Goal: Task Accomplishment & Management: Use online tool/utility

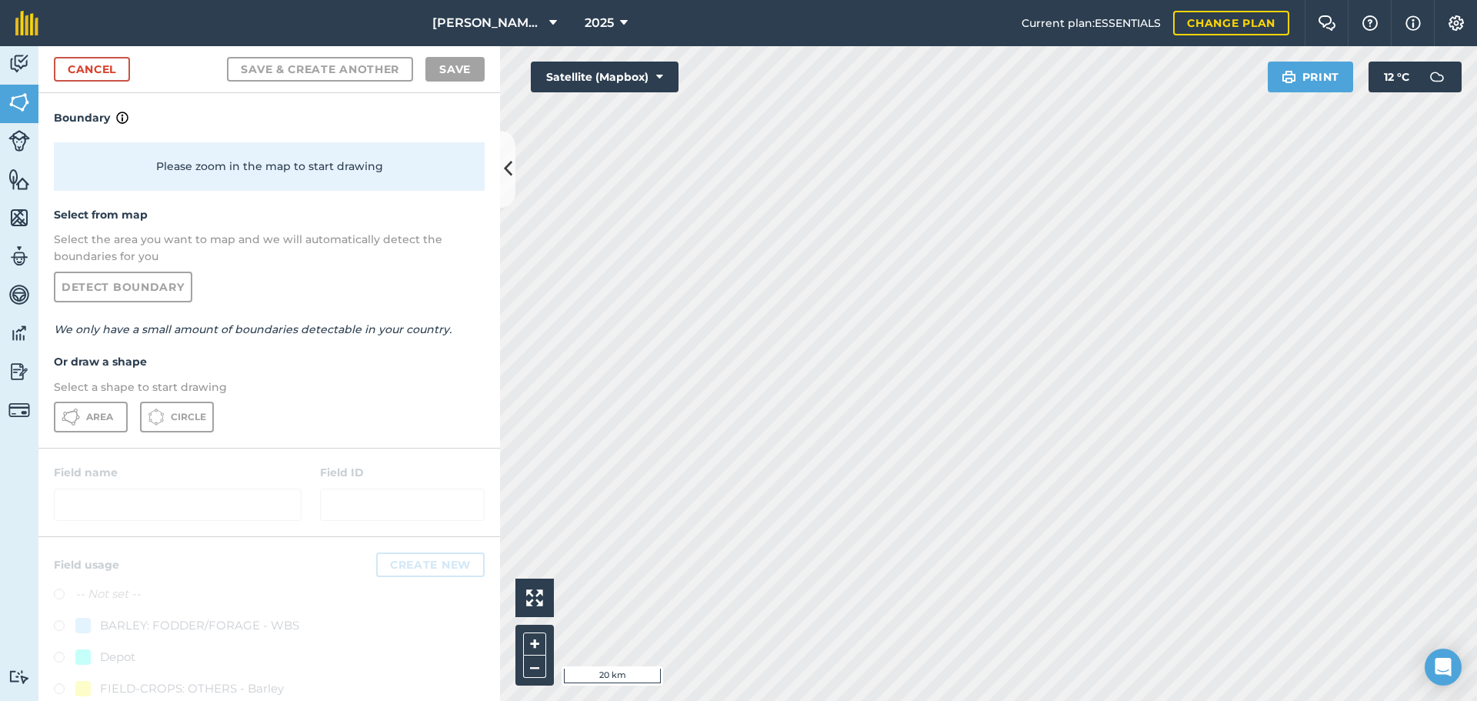
click at [1003, 700] on html "[PERSON_NAME] ASAHI PADDOCKS 2025 Current plan : ESSENTIALS Change plan Farm Ch…" at bounding box center [738, 350] width 1477 height 701
click at [733, 0] on html "[PERSON_NAME] ASAHI PADDOCKS 2025 Current plan : ESSENTIALS Change plan Farm Ch…" at bounding box center [738, 350] width 1477 height 701
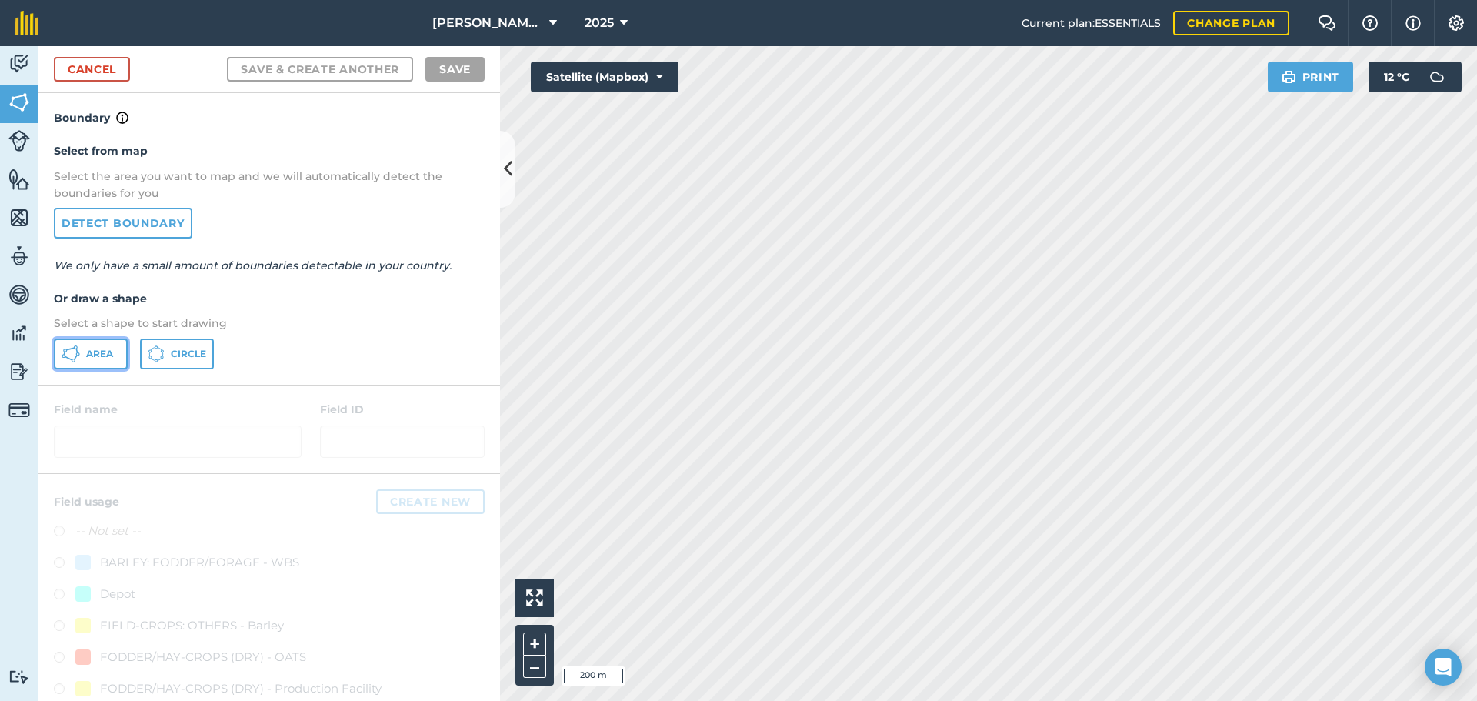
click at [108, 355] on span "Area" at bounding box center [99, 354] width 27 height 12
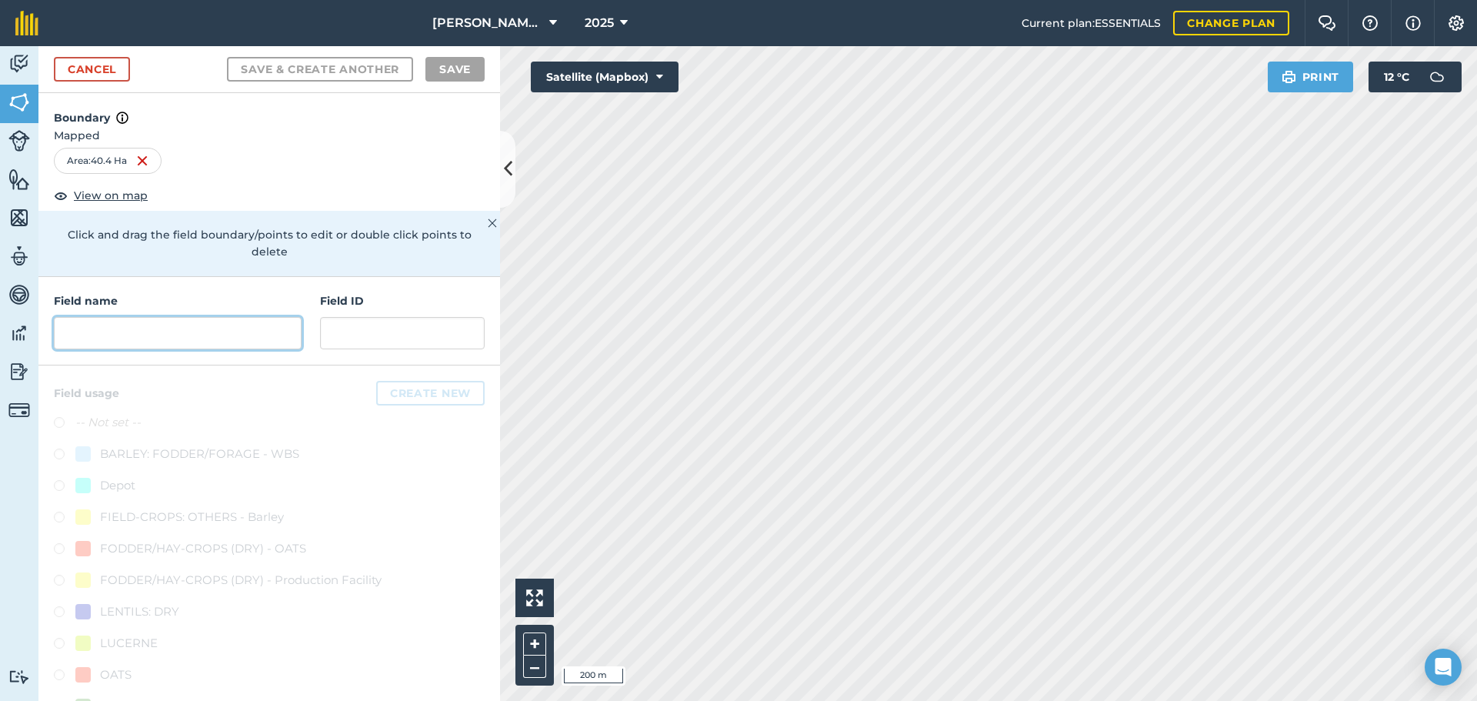
click at [174, 337] on input "text" at bounding box center [178, 333] width 248 height 32
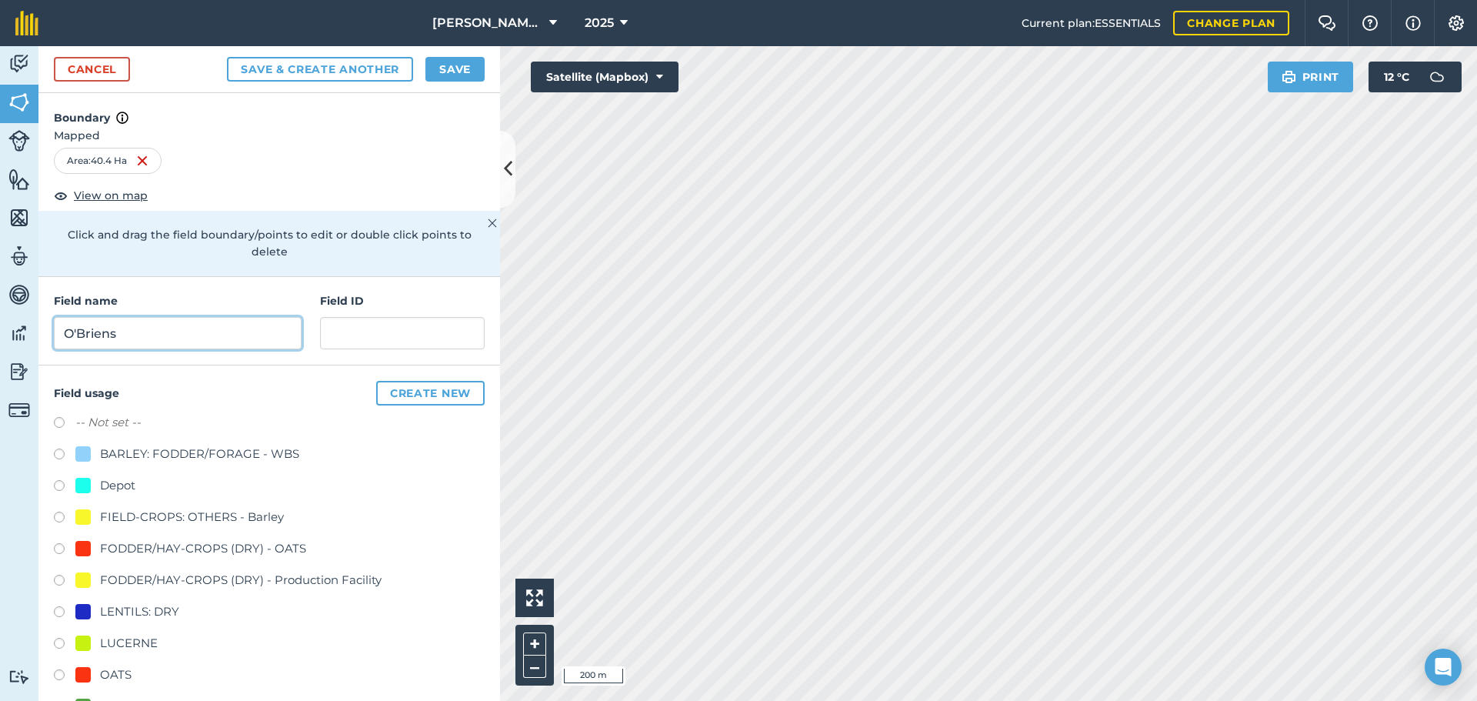
type input "O'Briens"
click at [385, 338] on input "text" at bounding box center [402, 333] width 165 height 32
type input "[PERSON_NAME]"
click at [106, 674] on div "OATS" at bounding box center [116, 674] width 32 height 18
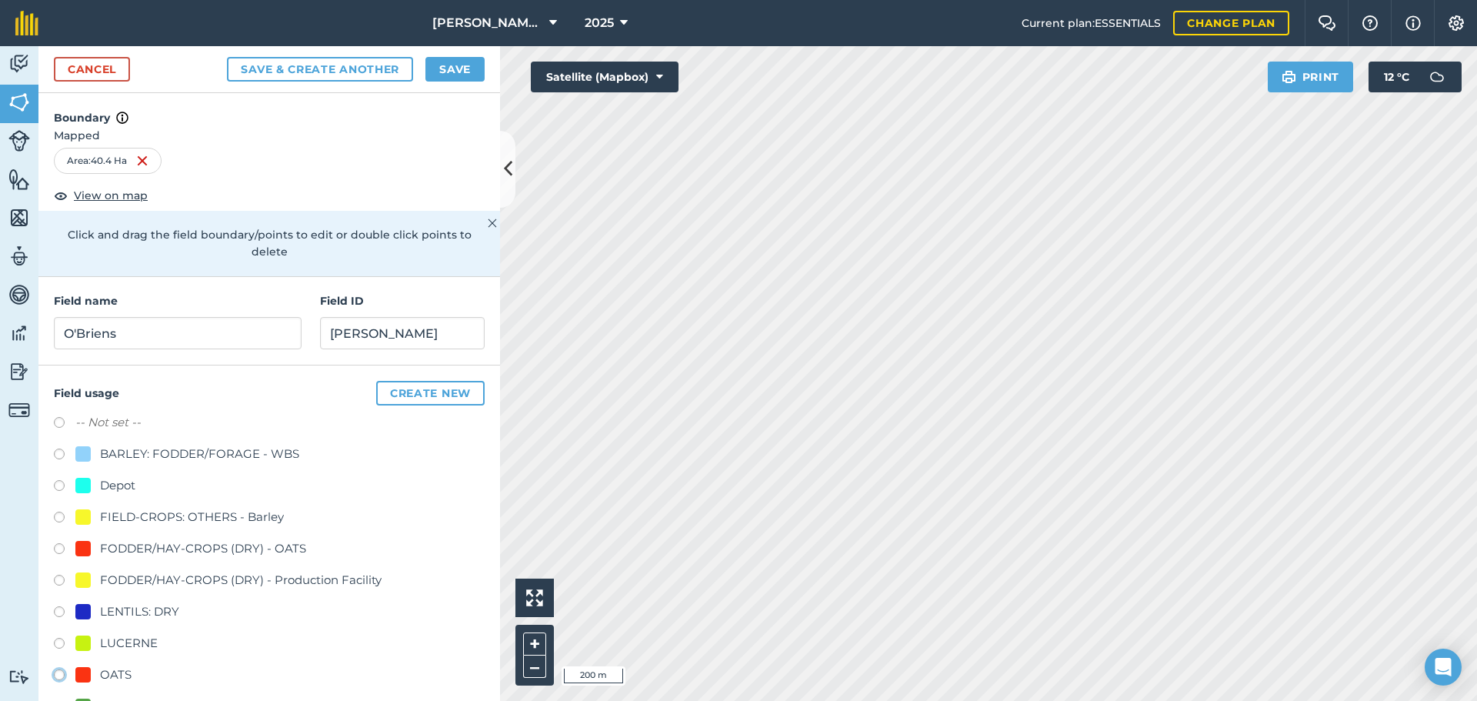
radio input "true"
click at [460, 75] on button "Save" at bounding box center [454, 69] width 59 height 25
